Goal: Find specific page/section: Find specific page/section

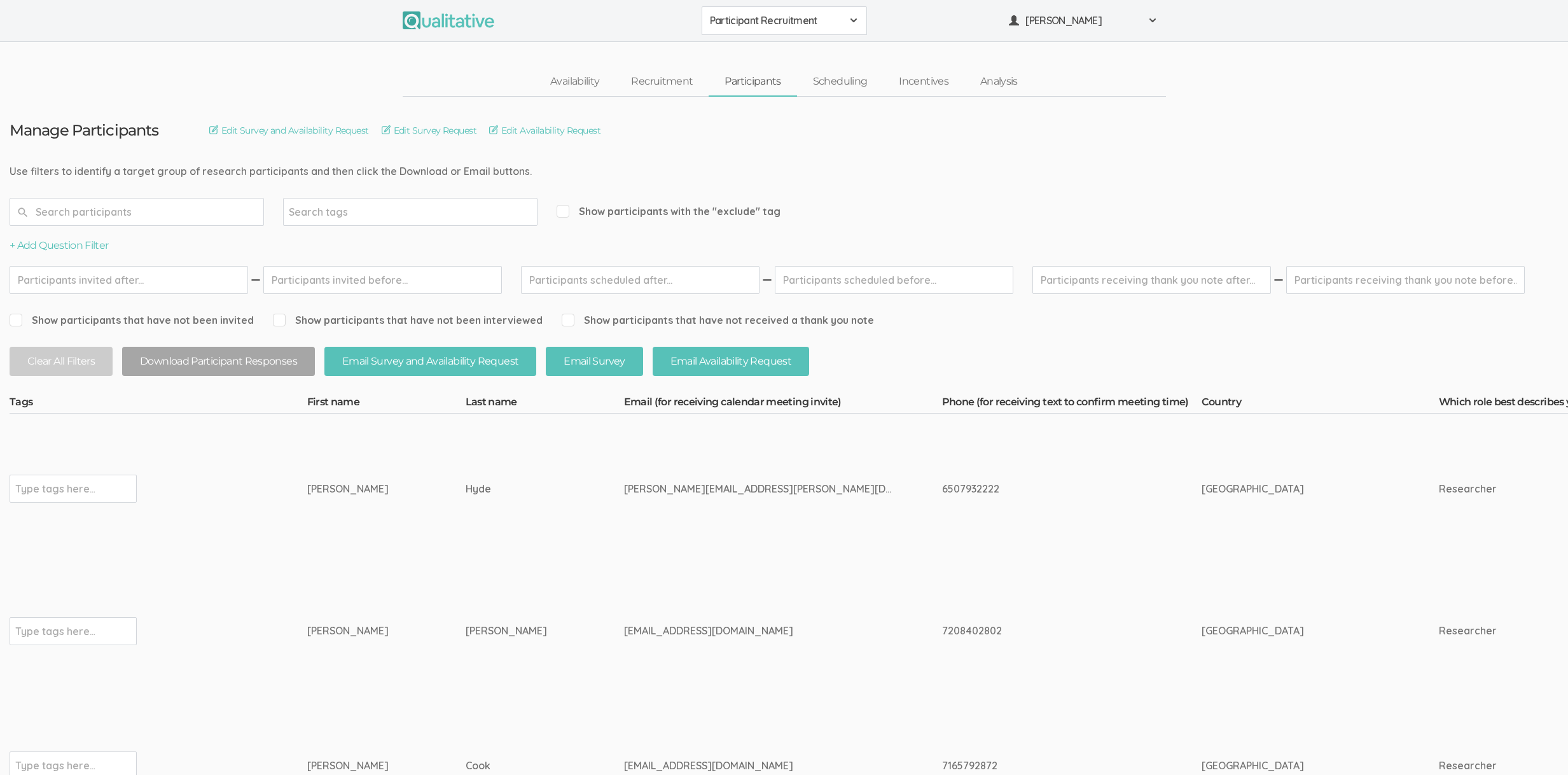
click at [703, 596] on td "[EMAIL_ADDRESS][DOMAIN_NAME]" at bounding box center [783, 631] width 318 height 134
click at [465, 624] on div "[PERSON_NAME]" at bounding box center [521, 630] width 110 height 15
drag, startPoint x: 363, startPoint y: 492, endPoint x: 603, endPoint y: 757, distance: 357.5
click at [624, 757] on td "[EMAIL_ADDRESS][DOMAIN_NAME]" at bounding box center [783, 766] width 318 height 134
